Goal: Information Seeking & Learning: Stay updated

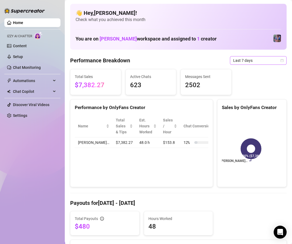
click at [266, 61] on span "Last 7 days" at bounding box center [259, 60] width 50 height 8
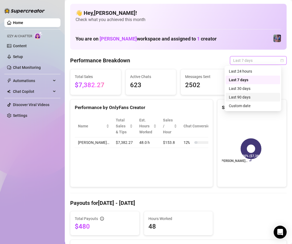
click at [253, 97] on div "Last 90 days" at bounding box center [253, 97] width 48 height 6
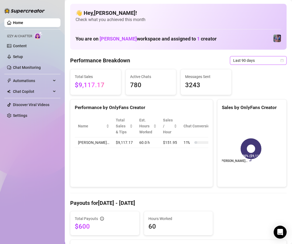
click at [249, 56] on span "Last 90 days" at bounding box center [259, 60] width 50 height 8
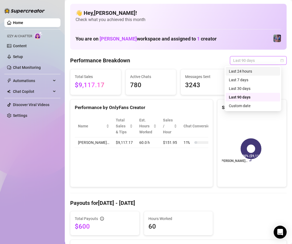
click at [252, 72] on div "Last 24 hours" at bounding box center [253, 71] width 48 height 6
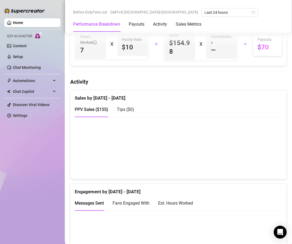
scroll to position [231, 0]
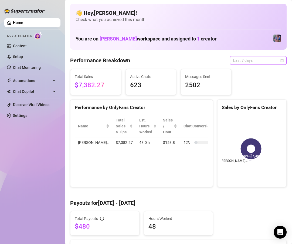
click at [255, 57] on span "Last 7 days" at bounding box center [259, 60] width 50 height 8
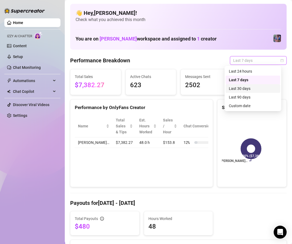
click at [248, 87] on div "Last 30 days" at bounding box center [253, 89] width 48 height 6
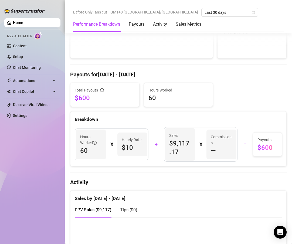
scroll to position [32, 0]
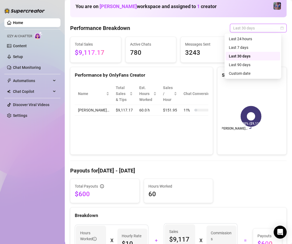
click at [265, 29] on span "Last 30 days" at bounding box center [259, 28] width 50 height 8
click at [251, 45] on div "Last 7 days" at bounding box center [253, 48] width 48 height 6
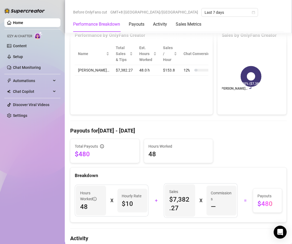
scroll to position [0, 0]
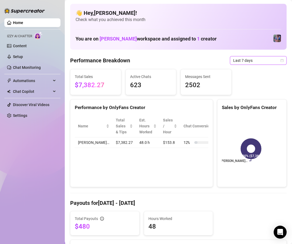
click at [256, 62] on span "Last 7 days" at bounding box center [259, 60] width 50 height 8
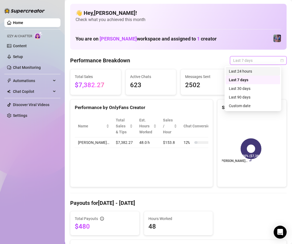
click at [255, 73] on div "Last 24 hours" at bounding box center [253, 71] width 48 height 6
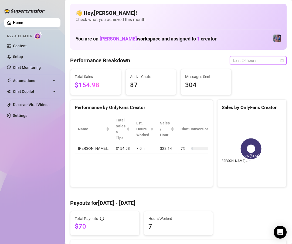
click at [254, 60] on span "Last 24 hours" at bounding box center [259, 60] width 50 height 8
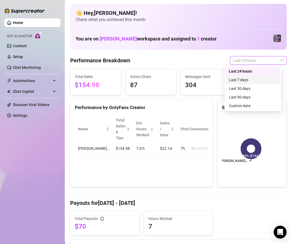
click at [244, 81] on div "Last 7 days" at bounding box center [253, 80] width 48 height 6
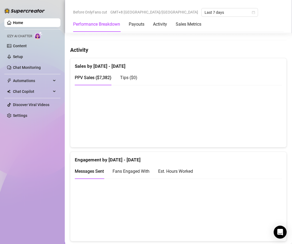
scroll to position [324, 0]
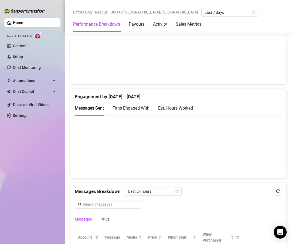
click at [264, 76] on canvas at bounding box center [176, 53] width 202 height 54
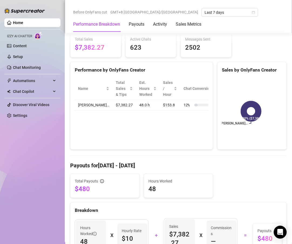
scroll to position [0, 0]
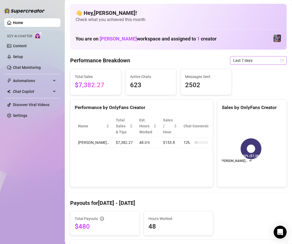
click at [265, 63] on span "Last 7 days" at bounding box center [259, 60] width 50 height 8
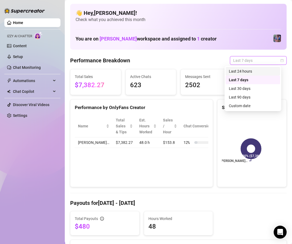
click at [251, 73] on div "Last 24 hours" at bounding box center [253, 71] width 48 height 6
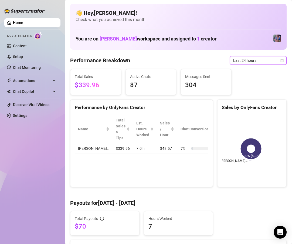
click at [264, 61] on span "Last 24 hours" at bounding box center [259, 60] width 50 height 8
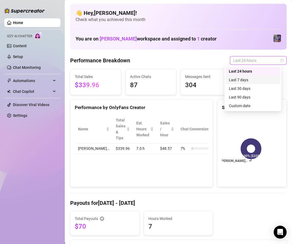
click at [258, 81] on div "Last 7 days" at bounding box center [253, 80] width 48 height 6
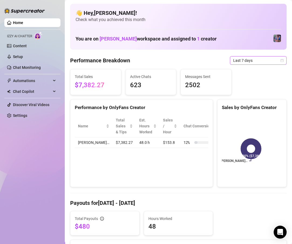
click at [247, 58] on span "Last 7 days" at bounding box center [259, 60] width 50 height 8
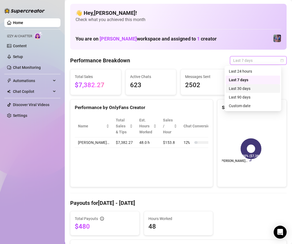
click at [250, 91] on div "Last 30 days" at bounding box center [253, 89] width 48 height 6
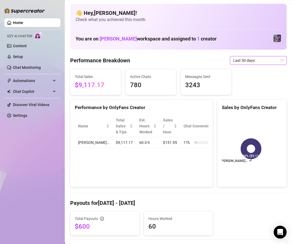
click at [253, 61] on span "Last 30 days" at bounding box center [259, 60] width 50 height 8
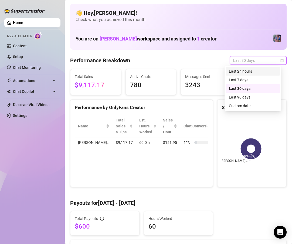
click at [253, 72] on div "Last 24 hours" at bounding box center [253, 71] width 48 height 6
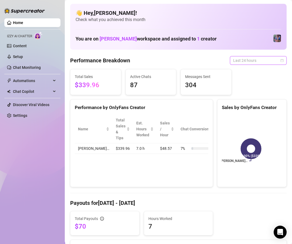
click at [260, 62] on span "Last 24 hours" at bounding box center [259, 60] width 50 height 8
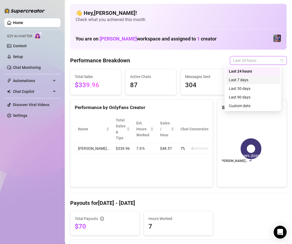
click at [254, 78] on div "Last 7 days" at bounding box center [253, 80] width 48 height 6
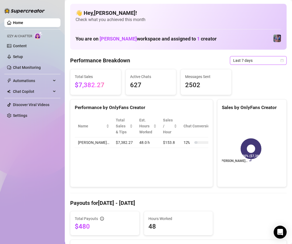
click at [263, 59] on span "Last 7 days" at bounding box center [259, 60] width 50 height 8
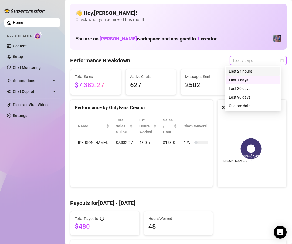
click at [250, 70] on div "Last 24 hours" at bounding box center [253, 71] width 48 height 6
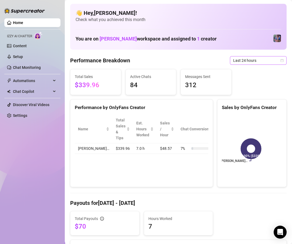
click at [258, 61] on span "Last 24 hours" at bounding box center [259, 60] width 50 height 8
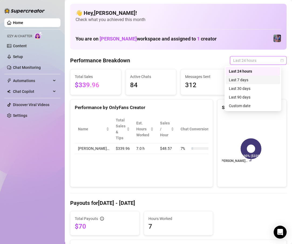
click at [247, 76] on div "Last 7 days" at bounding box center [253, 80] width 55 height 9
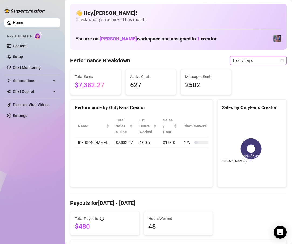
scroll to position [195, 0]
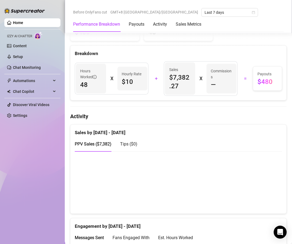
click at [264, 198] on canvas at bounding box center [176, 183] width 202 height 54
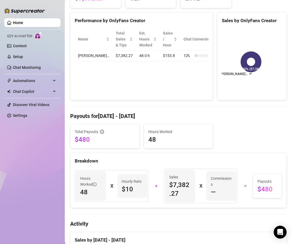
scroll to position [0, 0]
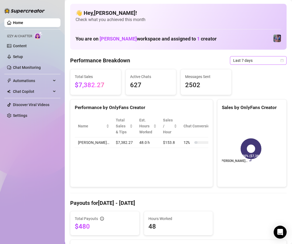
drag, startPoint x: 248, startPoint y: 66, endPoint x: 250, endPoint y: 62, distance: 4.7
click at [250, 62] on span "Last 7 days" at bounding box center [259, 60] width 50 height 8
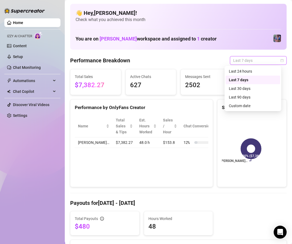
click at [246, 74] on div "Last 24 hours" at bounding box center [253, 71] width 48 height 6
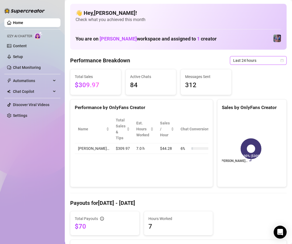
click at [258, 62] on span "Last 24 hours" at bounding box center [259, 60] width 50 height 8
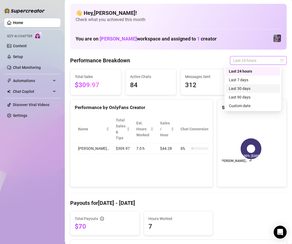
click at [248, 87] on div "Last 30 days" at bounding box center [253, 89] width 48 height 6
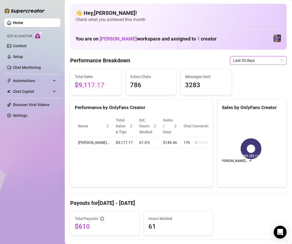
click at [244, 60] on span "Last 30 days" at bounding box center [259, 60] width 50 height 8
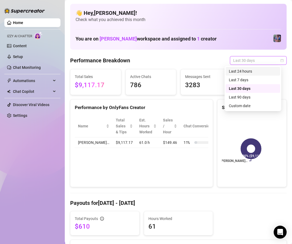
click at [256, 72] on div "Last 24 hours" at bounding box center [253, 71] width 48 height 6
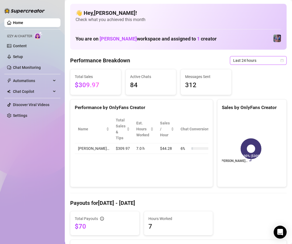
drag, startPoint x: 254, startPoint y: 70, endPoint x: 253, endPoint y: 74, distance: 3.8
click at [254, 73] on body "Home Izzy AI Chatter Content Setup Chat Monitoring Automations Chat Copilot Dis…" at bounding box center [146, 122] width 292 height 244
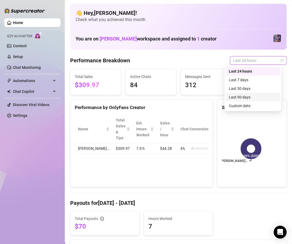
click at [256, 98] on div "Last 90 days" at bounding box center [253, 97] width 48 height 6
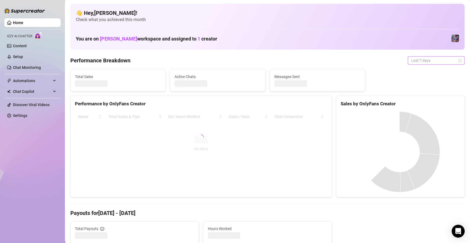
click at [446, 63] on span "Last 7 days" at bounding box center [436, 60] width 50 height 8
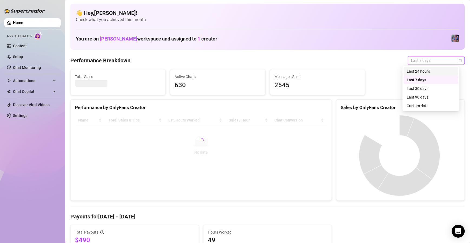
click at [445, 71] on div "Last 24 hours" at bounding box center [430, 71] width 48 height 6
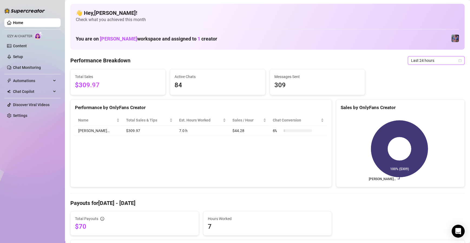
click at [438, 61] on span "Last 24 hours" at bounding box center [436, 60] width 50 height 8
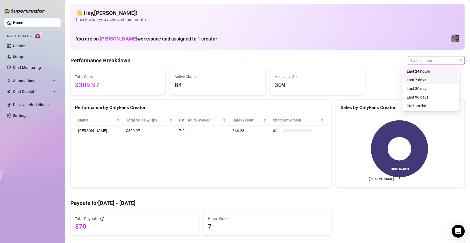
click at [431, 78] on div "Last 7 days" at bounding box center [430, 80] width 48 height 6
